Goal: Find specific page/section: Find specific page/section

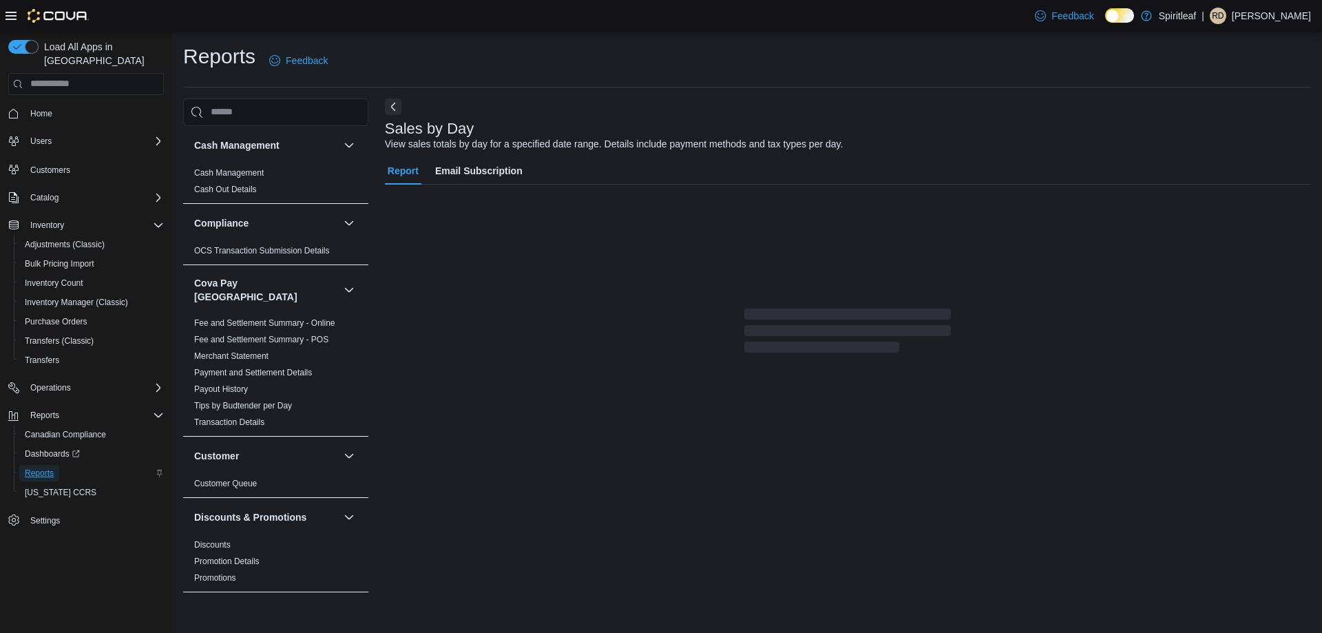
click at [56, 465] on link "Reports" at bounding box center [39, 473] width 40 height 17
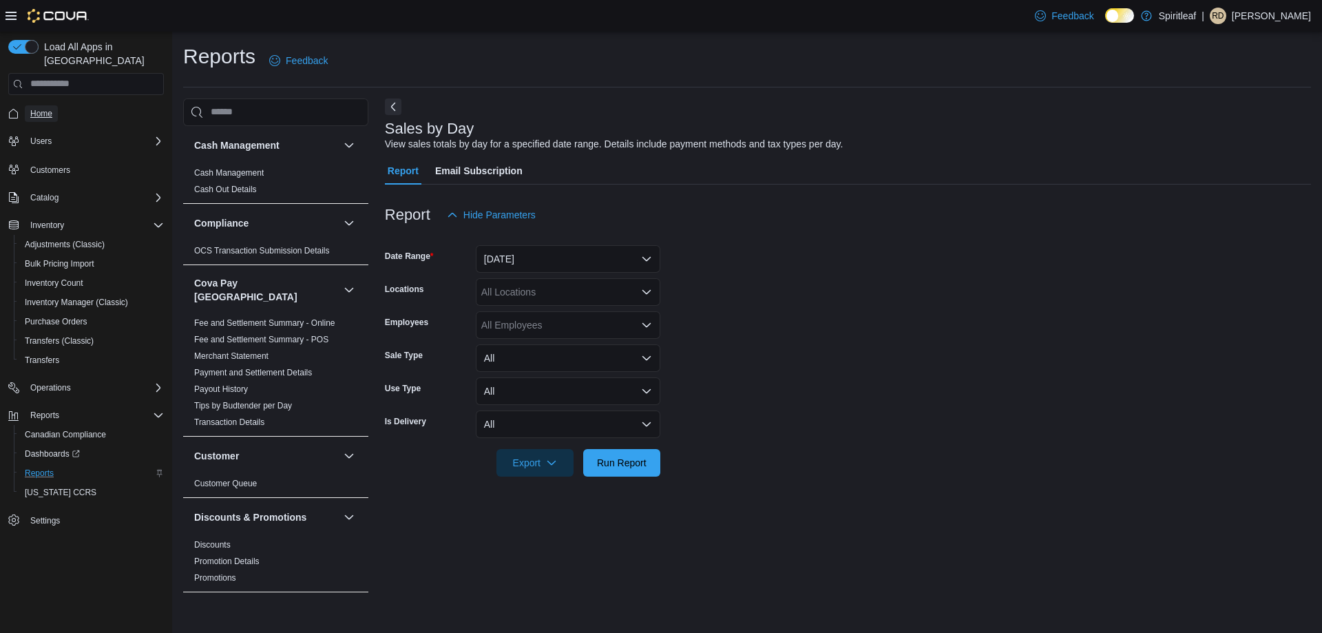
click at [49, 108] on span "Home" at bounding box center [41, 113] width 22 height 11
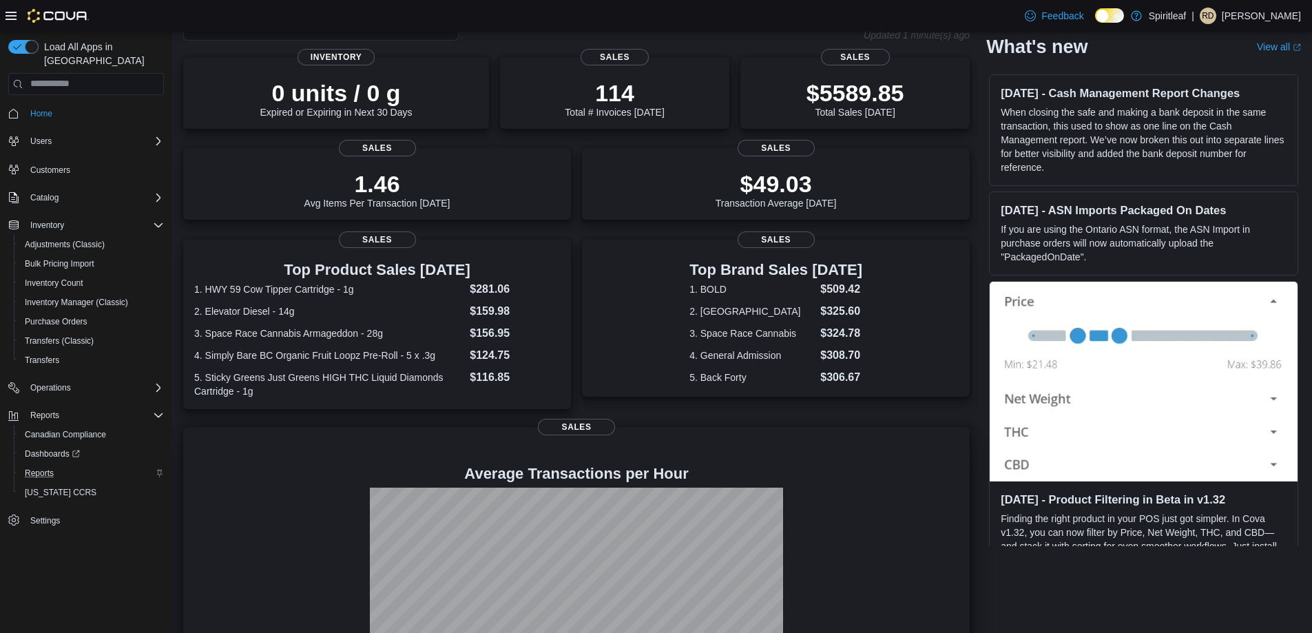
scroll to position [174, 0]
